Goal: Information Seeking & Learning: Learn about a topic

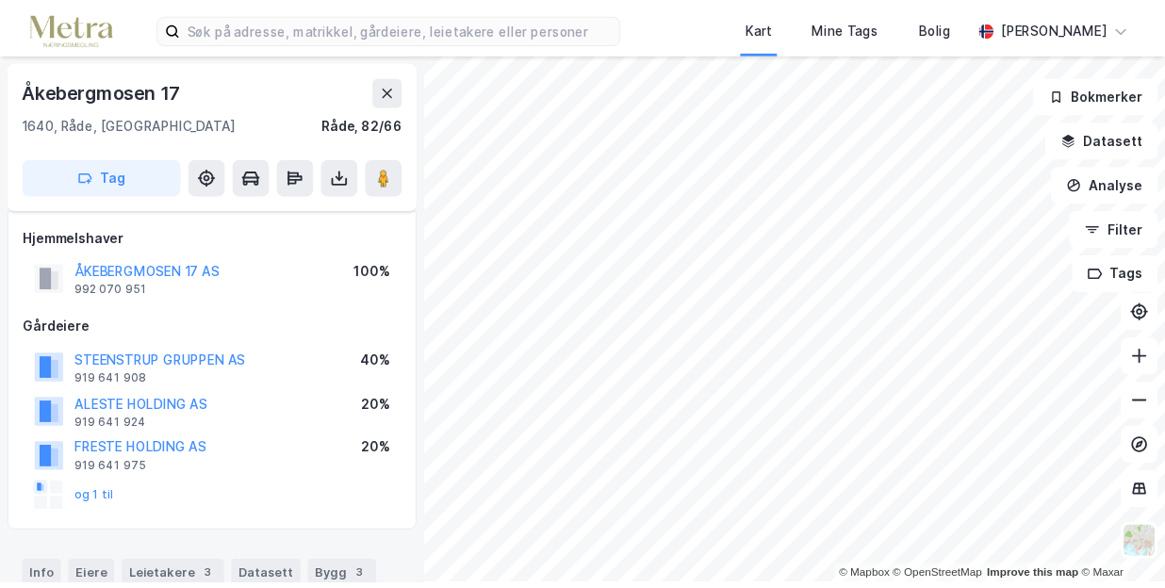
scroll to position [942, 0]
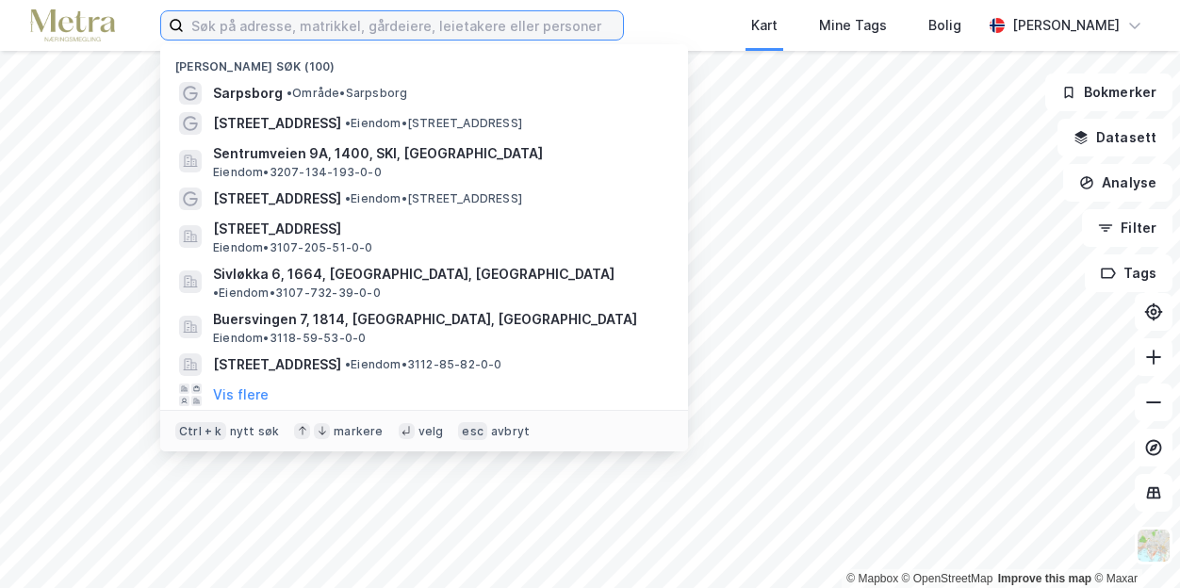
click at [222, 27] on input at bounding box center [403, 25] width 439 height 28
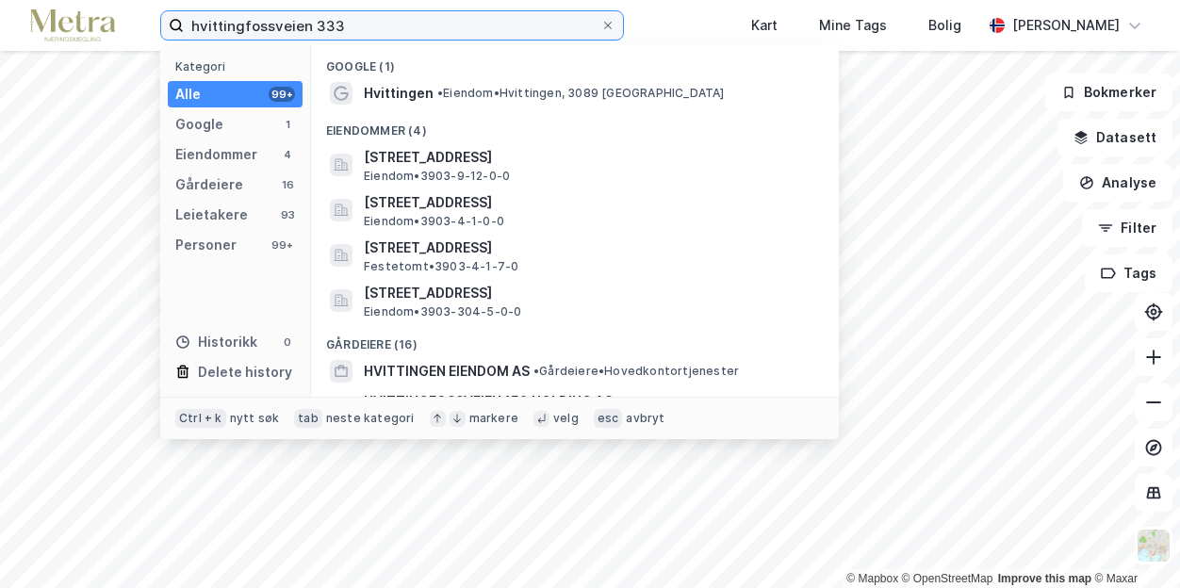
type input "hvittingfossveien 333"
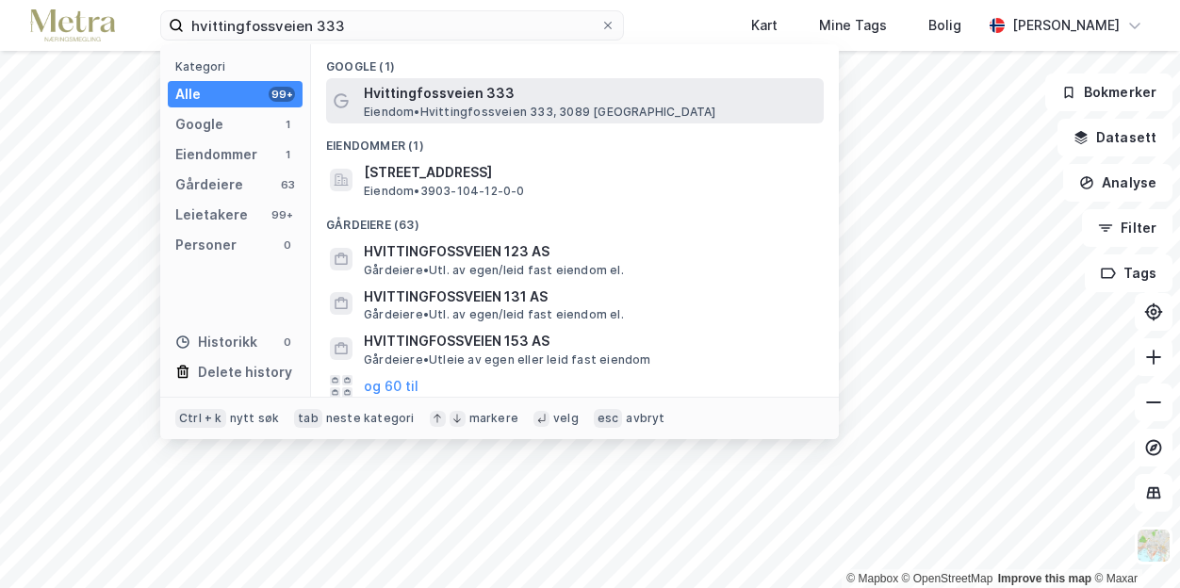
click at [417, 105] on span "Eiendom • Hvittingfossveien 333, 3089 Holmestrand" at bounding box center [540, 112] width 352 height 15
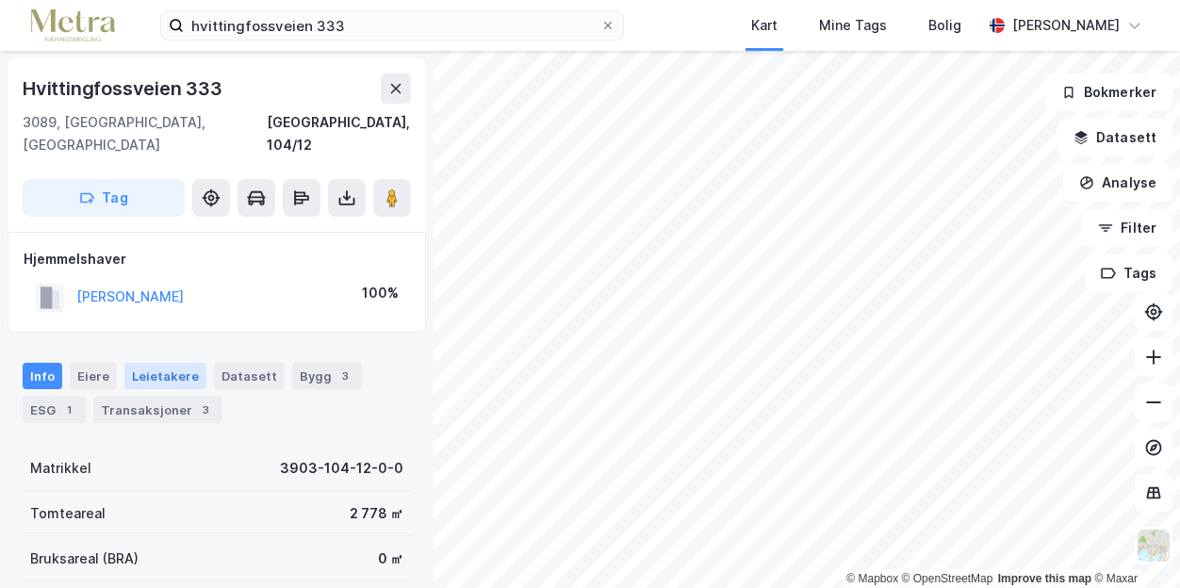
click at [161, 363] on div "Leietakere" at bounding box center [165, 376] width 82 height 26
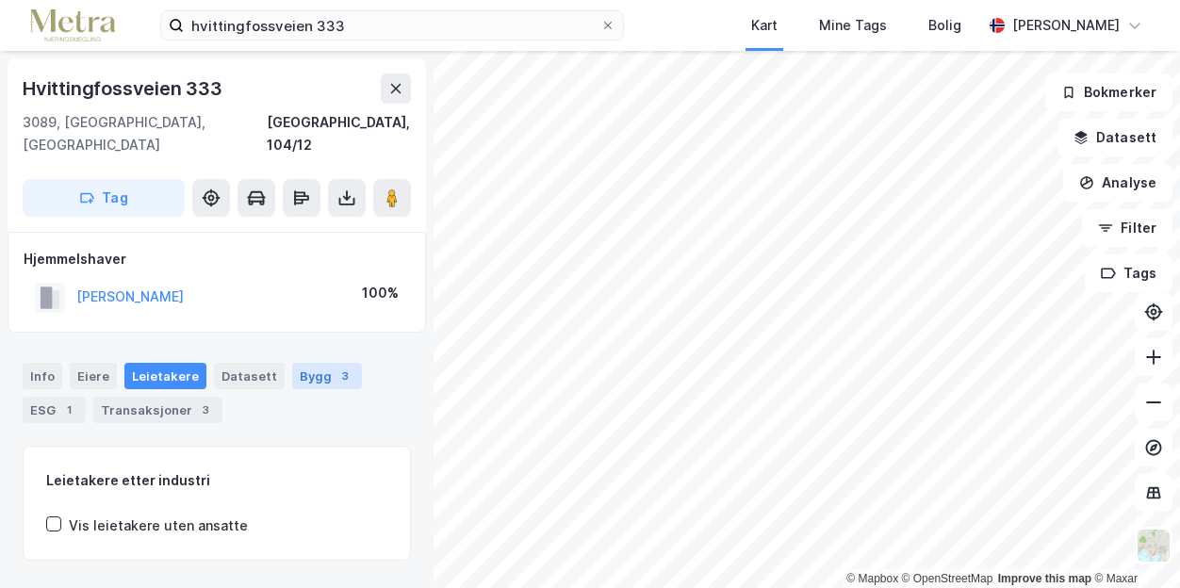
click at [292, 363] on div "Bygg 3" at bounding box center [327, 376] width 70 height 26
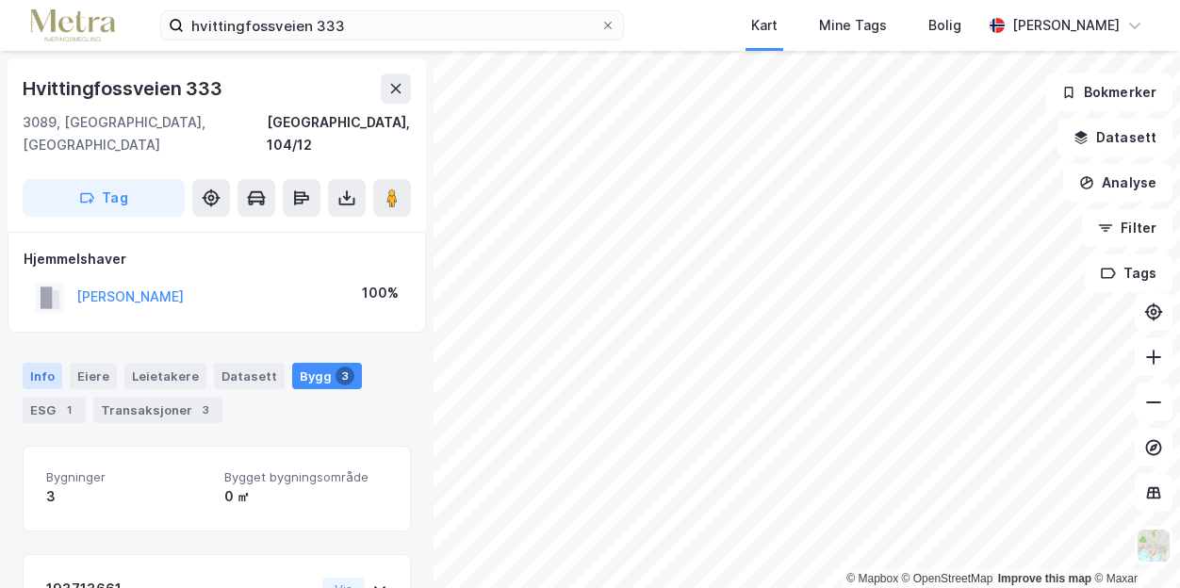
click at [38, 363] on div "Info" at bounding box center [43, 376] width 40 height 26
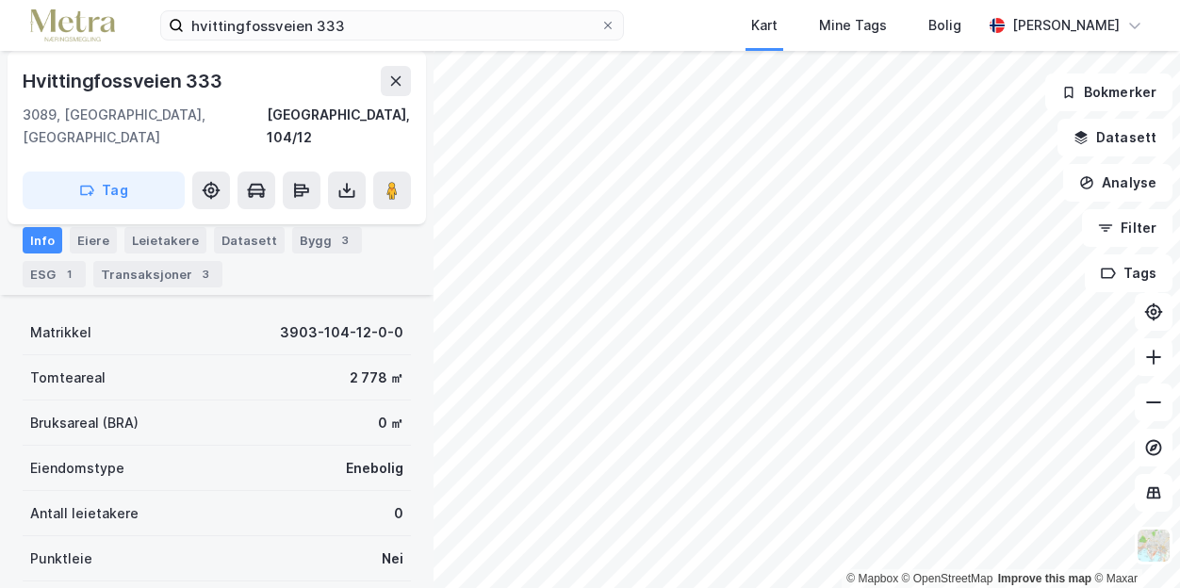
scroll to position [132, 0]
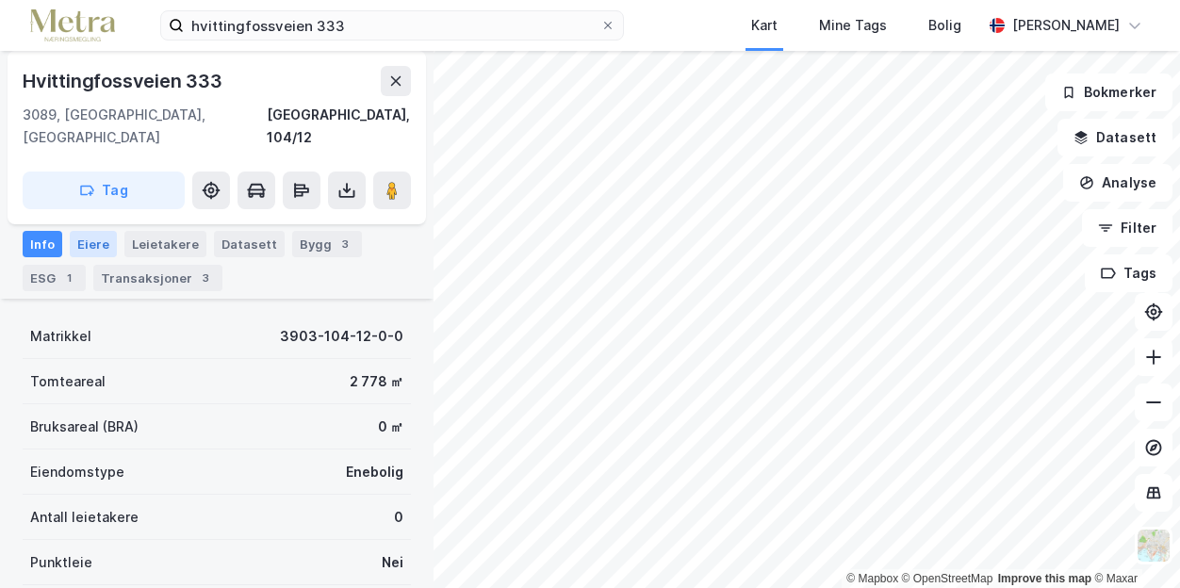
click at [99, 235] on div "Eiere" at bounding box center [93, 244] width 47 height 26
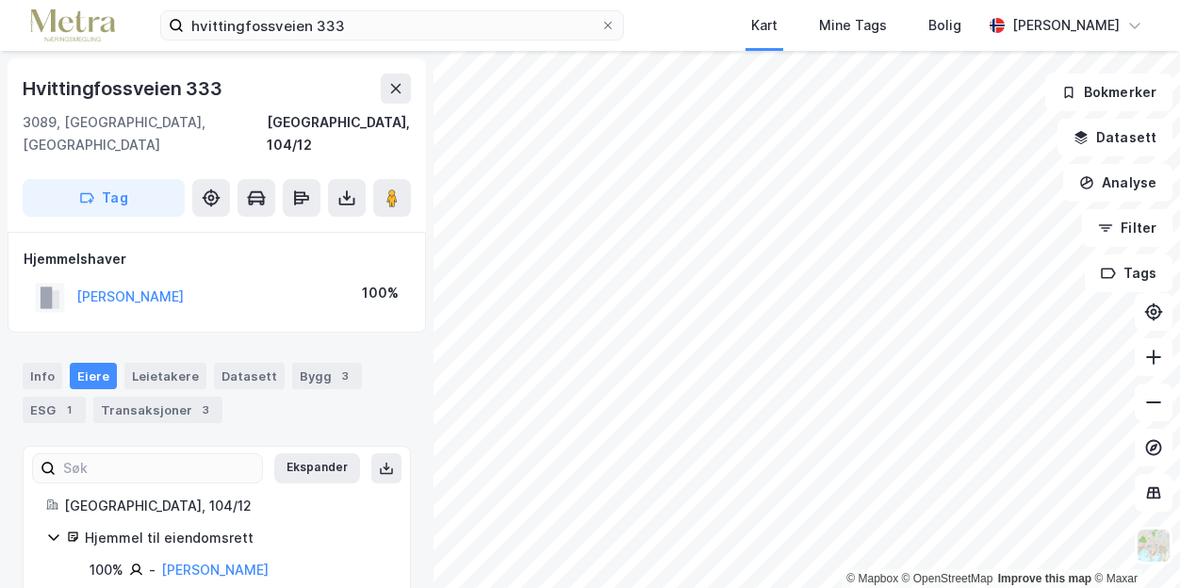
scroll to position [16, 0]
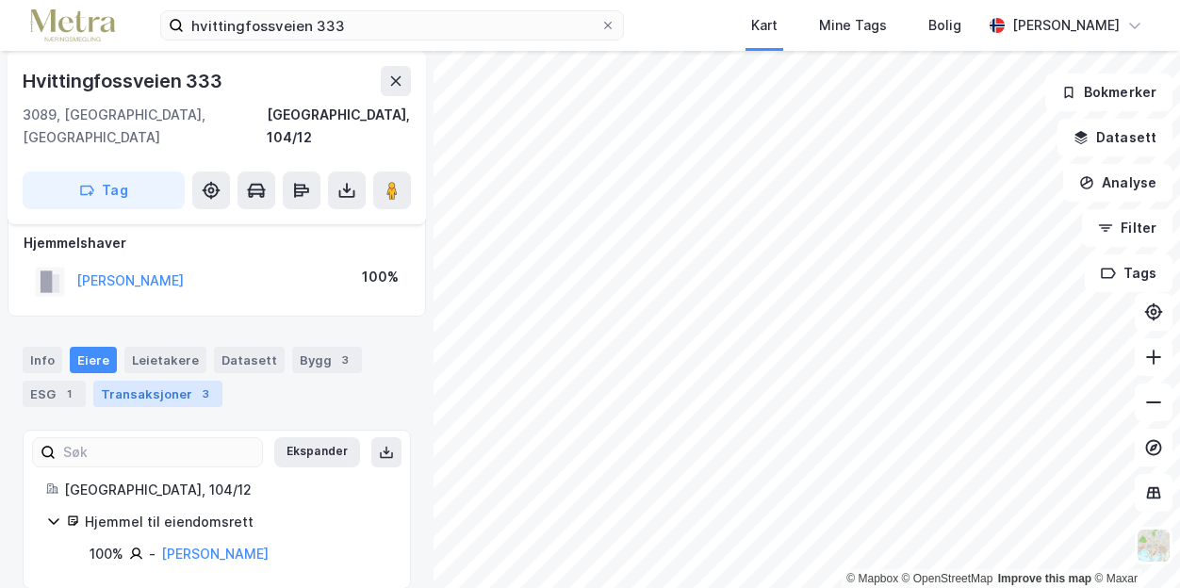
click at [172, 381] on div "Transaksjoner 3" at bounding box center [157, 394] width 129 height 26
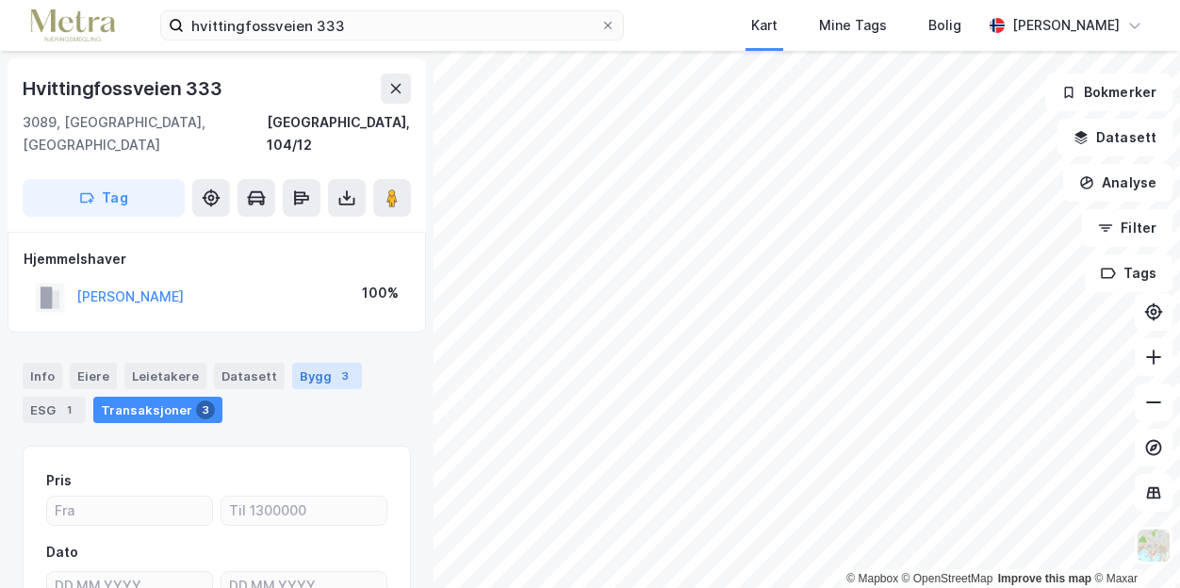
click at [300, 363] on div "Bygg 3" at bounding box center [327, 376] width 70 height 26
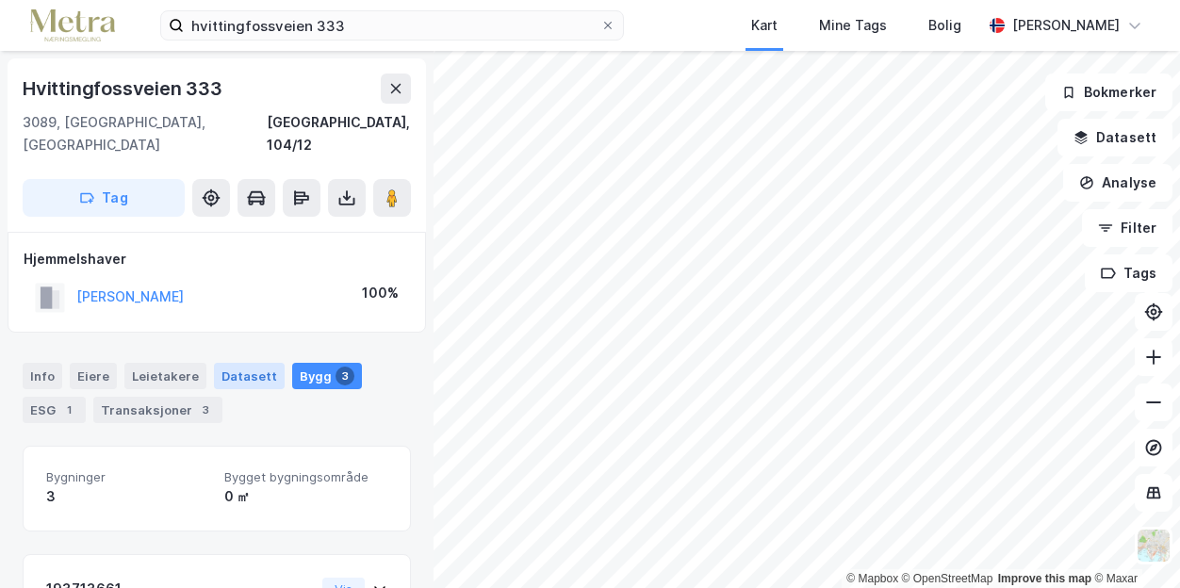
click at [221, 363] on div "Datasett" at bounding box center [249, 376] width 71 height 26
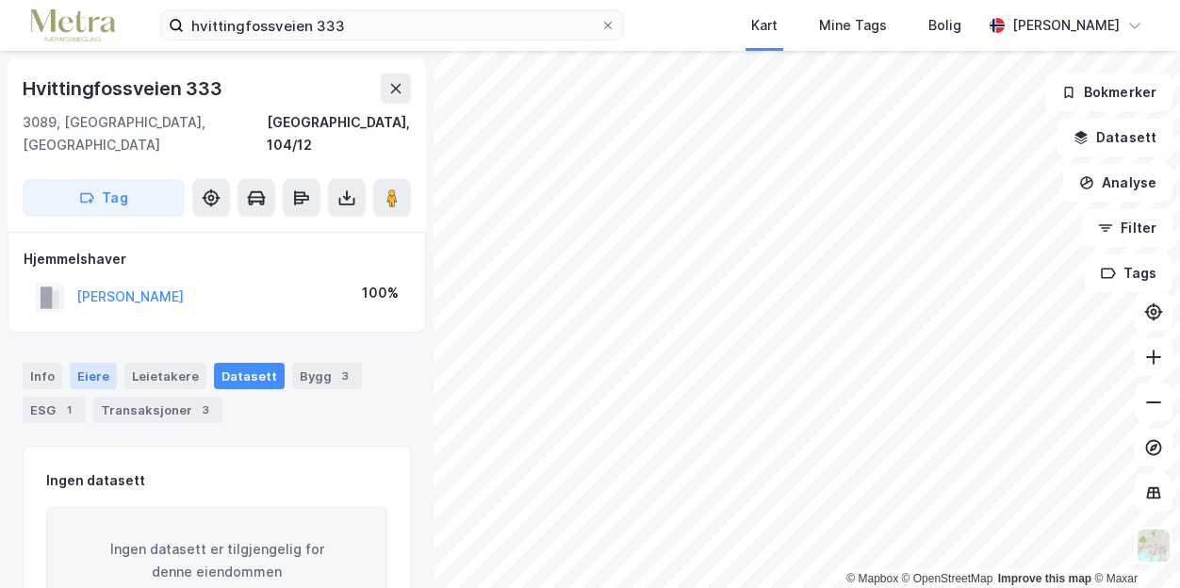
click at [89, 363] on div "Eiere" at bounding box center [93, 376] width 47 height 26
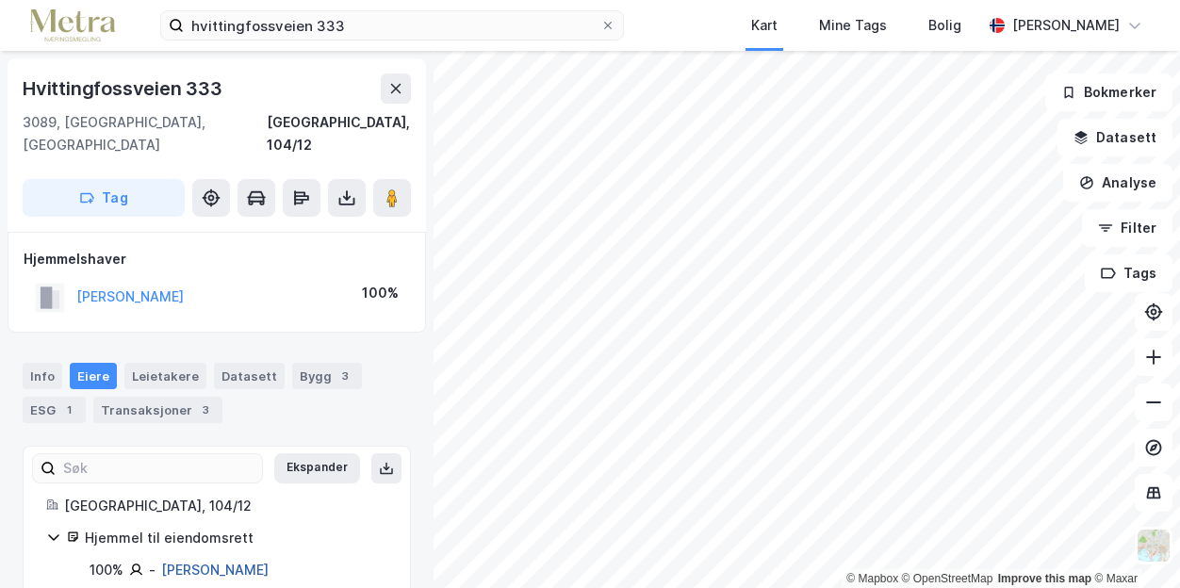
click at [195, 562] on link "Torkildsen Kåre" at bounding box center [214, 570] width 107 height 16
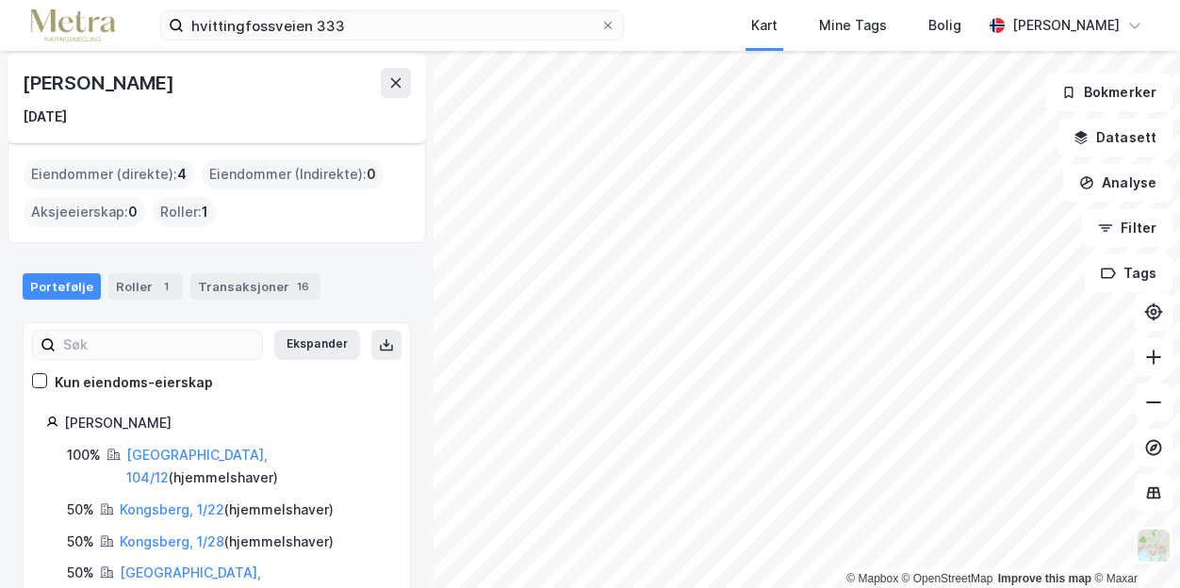
scroll to position [85, 0]
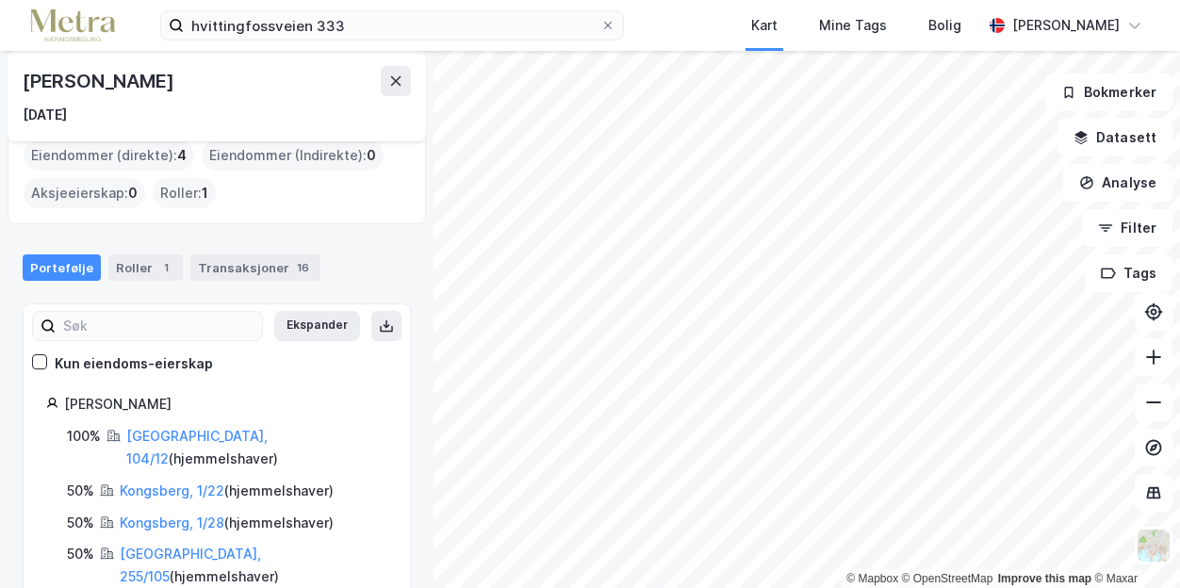
click at [137, 252] on div "Portefølje Roller 1 Transaksjoner 16" at bounding box center [216, 260] width 433 height 57
click at [132, 269] on div "Roller 1" at bounding box center [145, 267] width 74 height 26
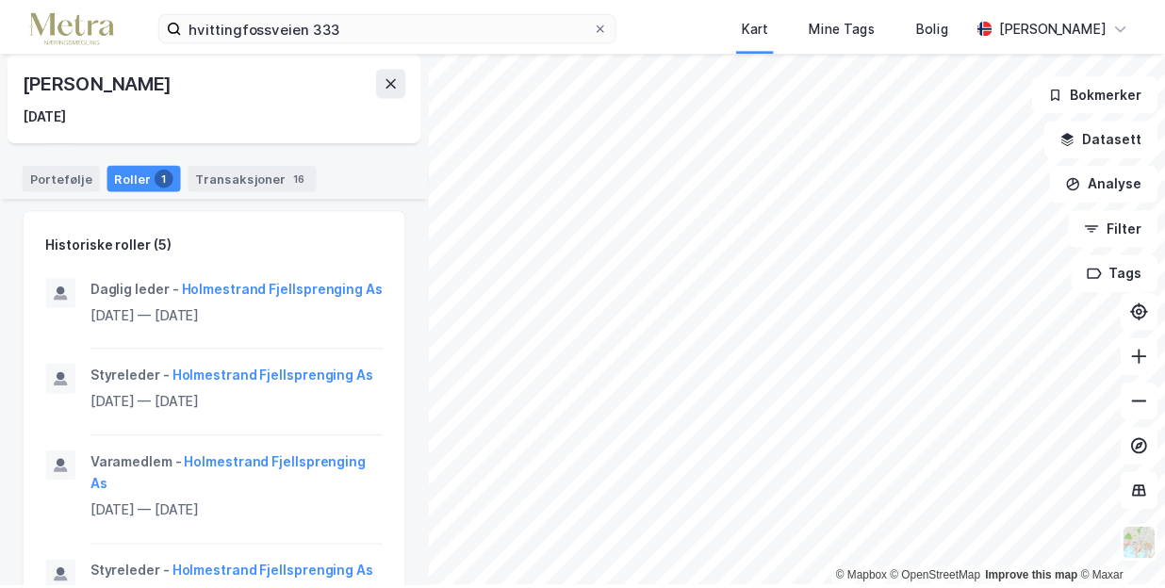
scroll to position [340, 0]
